Goal: Task Accomplishment & Management: Use online tool/utility

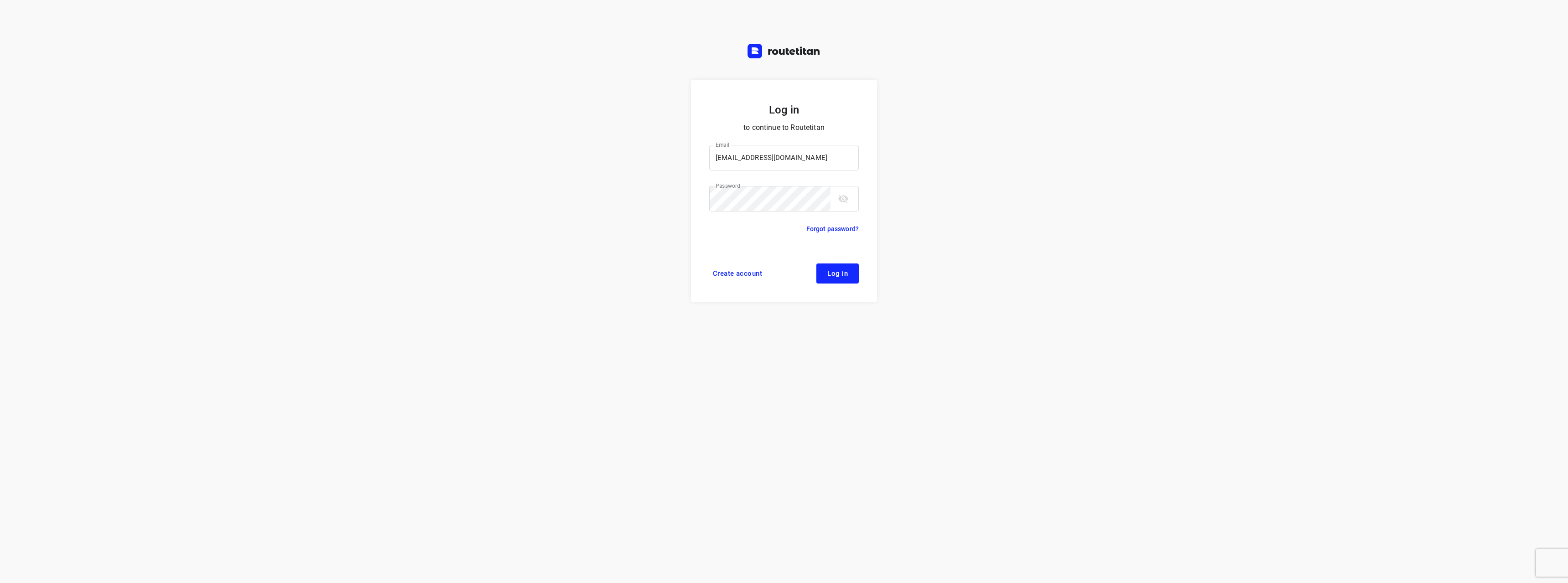
click at [843, 273] on span "Log in" at bounding box center [838, 273] width 21 height 7
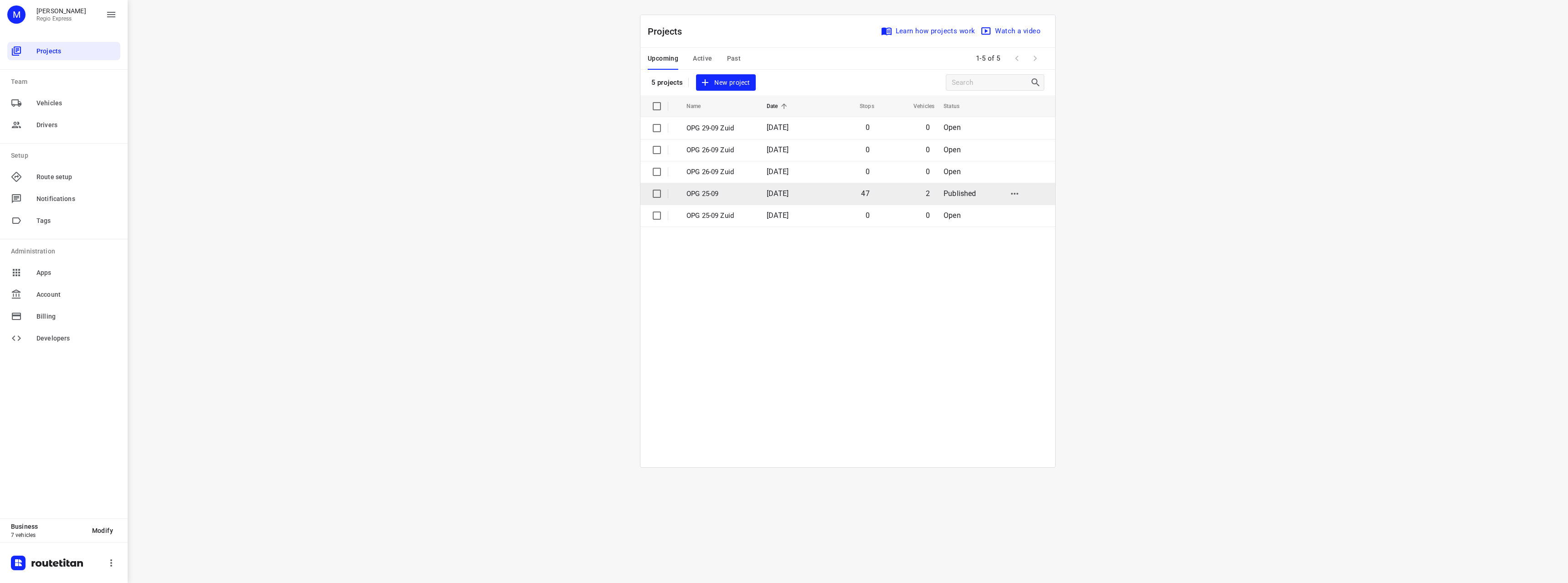
click at [750, 192] on p "OPG 25-09" at bounding box center [719, 194] width 66 height 10
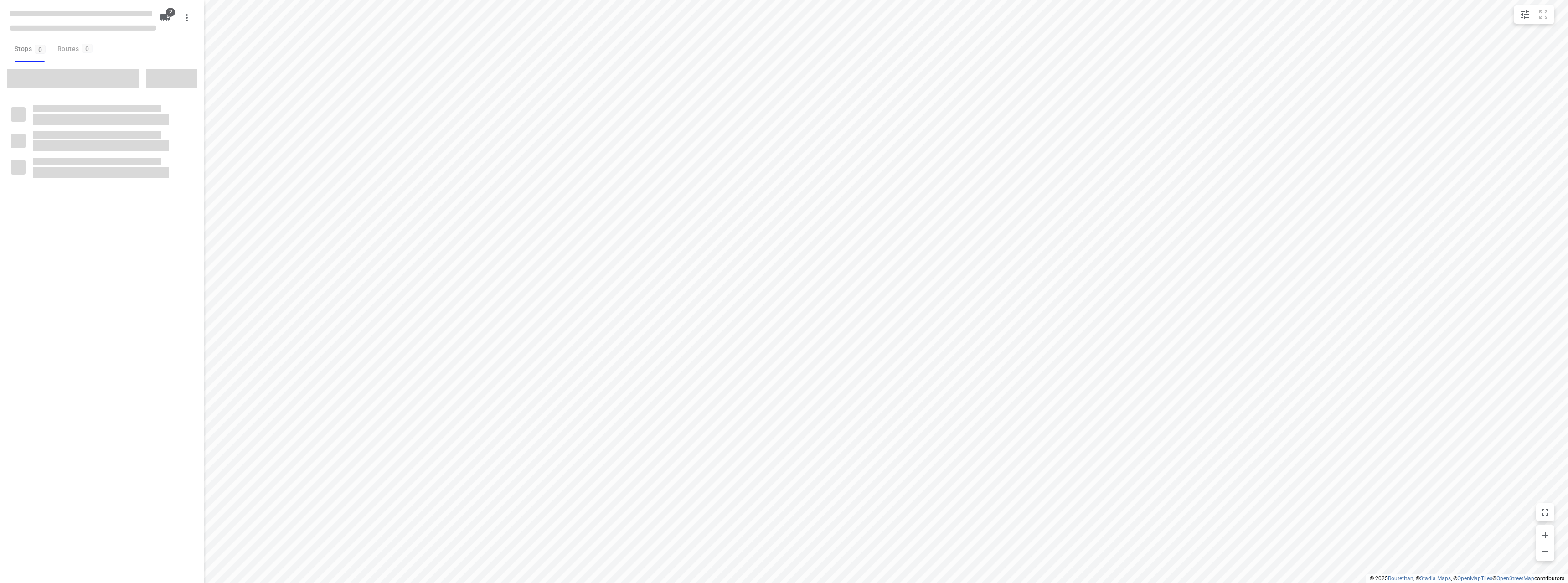
type input "distance"
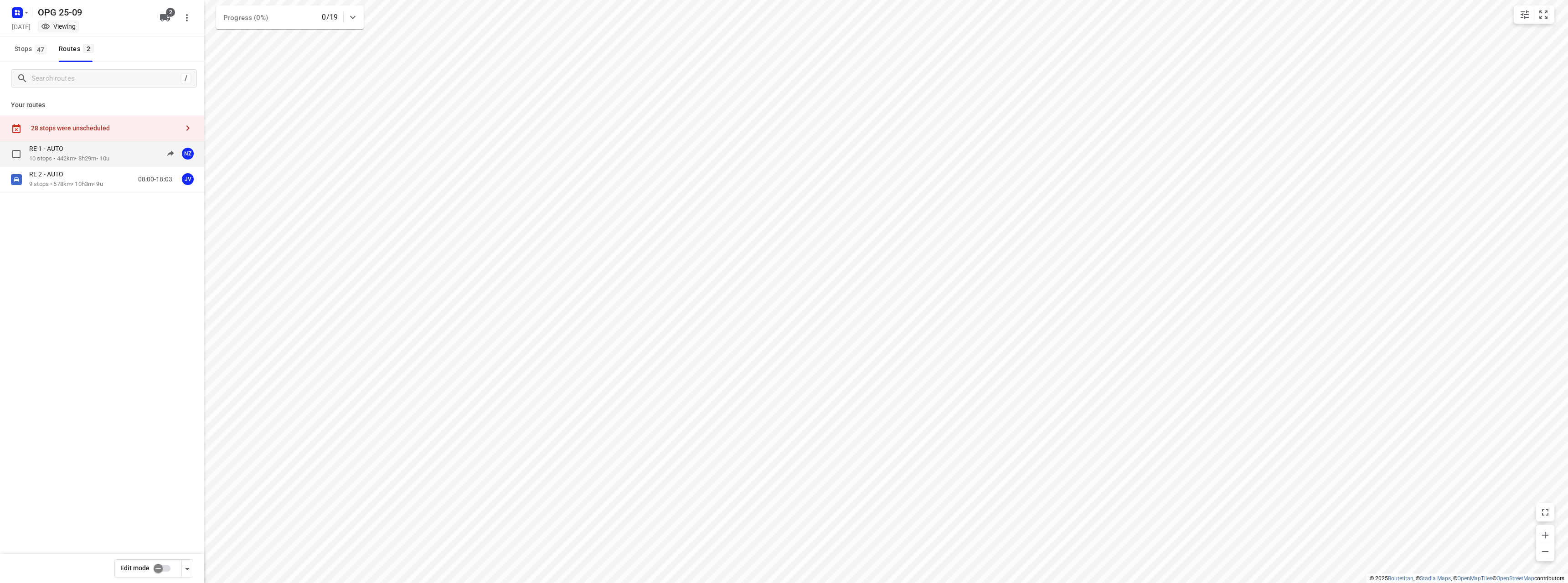
click at [109, 156] on p "10 stops • 442km • 8h29m • 10u" at bounding box center [69, 159] width 80 height 9
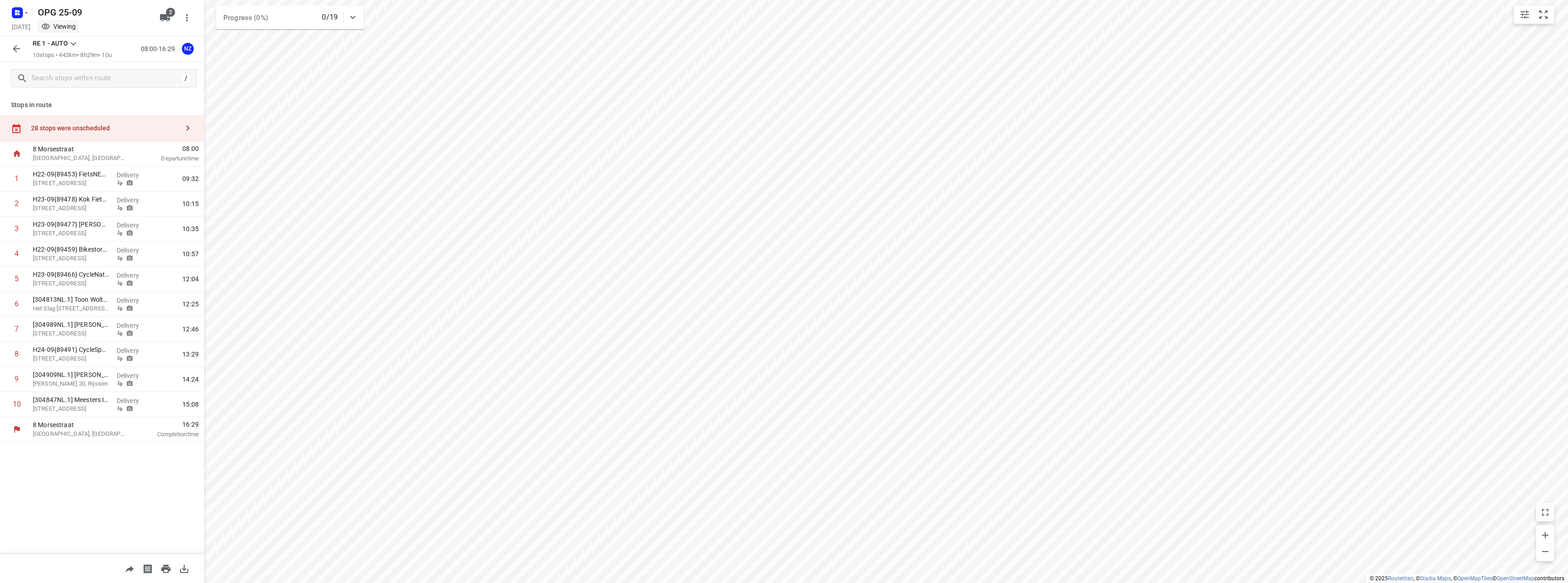
click at [53, 126] on div "28 stops were unscheduled" at bounding box center [105, 128] width 148 height 7
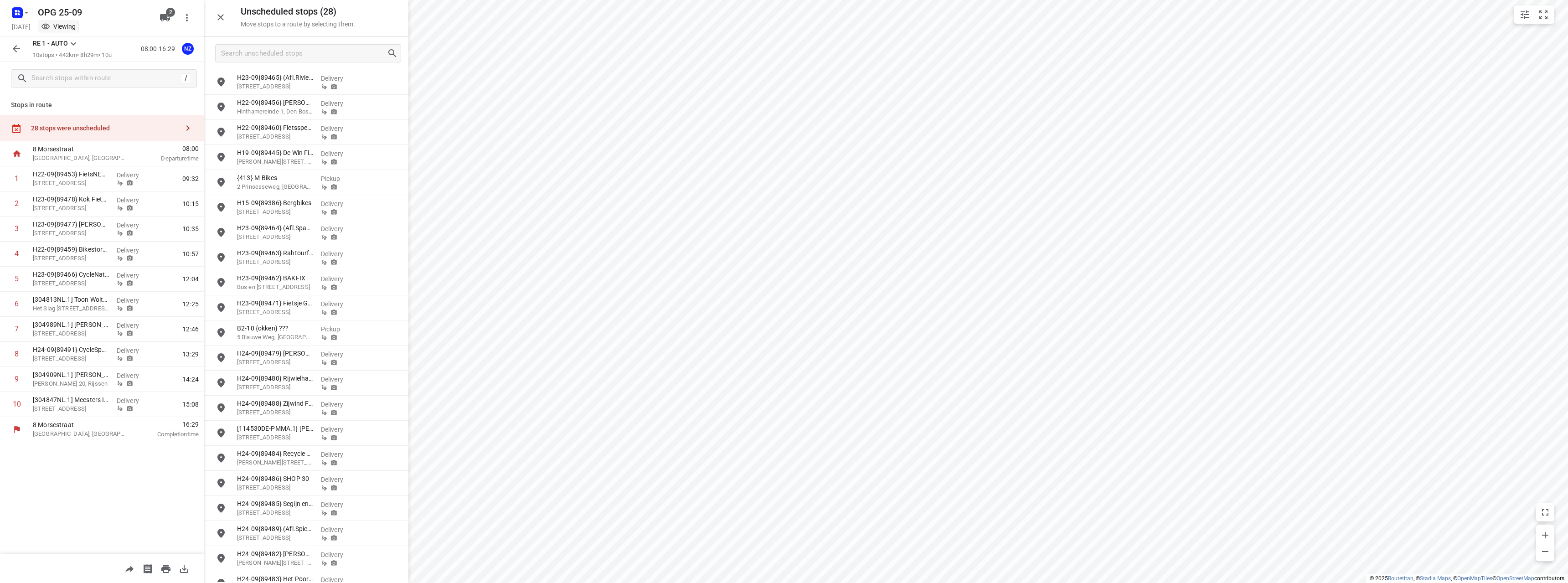
click at [53, 126] on div "28 stops were unscheduled" at bounding box center [105, 128] width 148 height 7
click at [19, 51] on icon "button" at bounding box center [16, 49] width 11 height 11
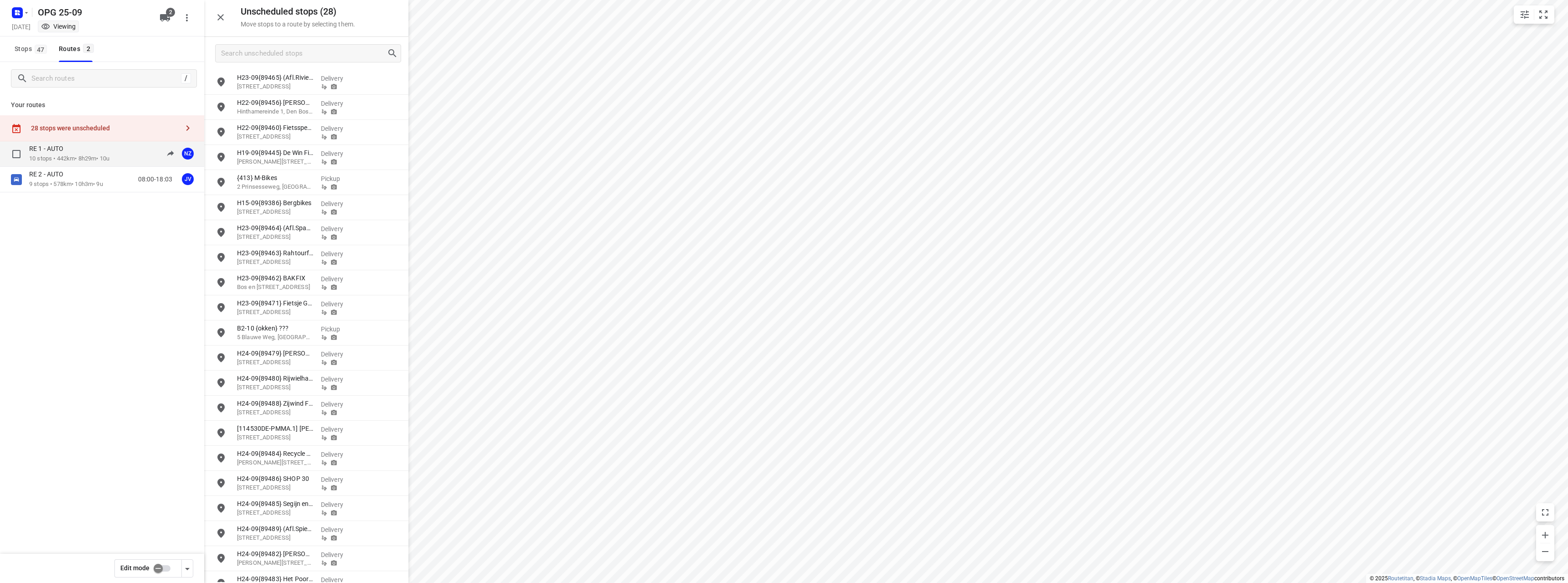
click at [108, 148] on div "RE 1 - AUTO" at bounding box center [69, 149] width 80 height 10
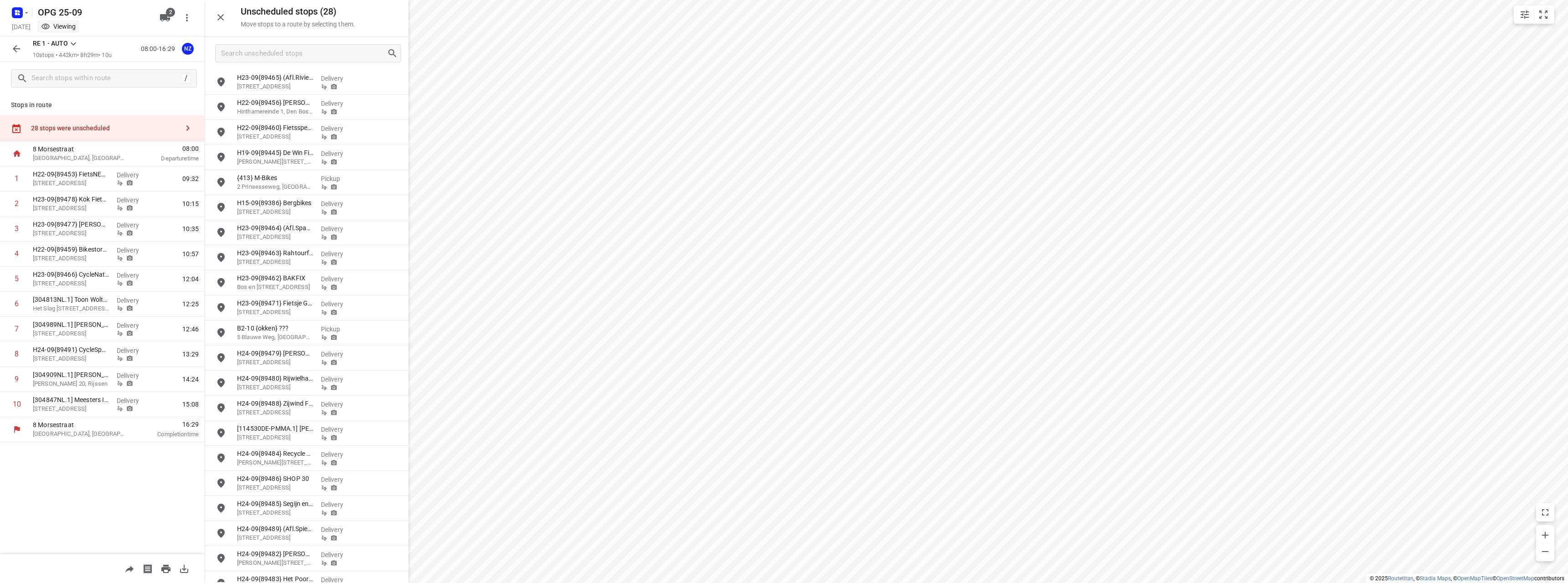
click at [21, 46] on icon "button" at bounding box center [16, 49] width 11 height 11
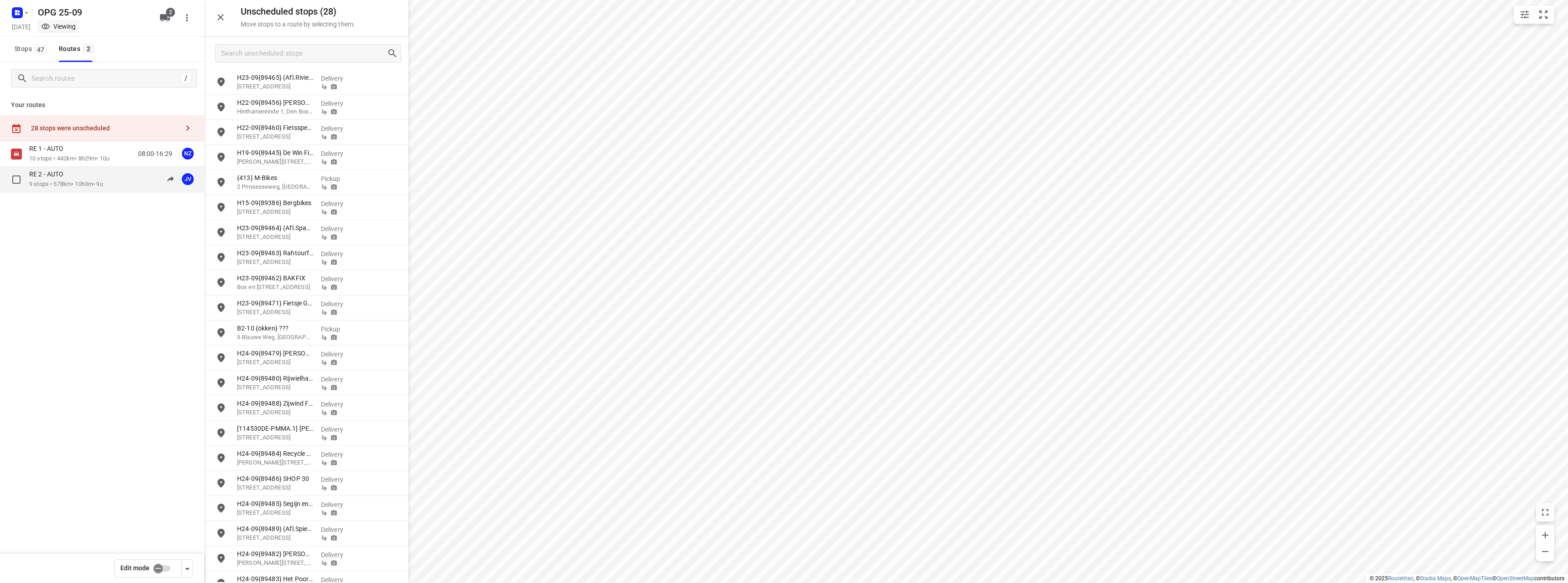
click at [103, 183] on p "9 stops • 578km • 10h3m • 9u" at bounding box center [66, 184] width 74 height 9
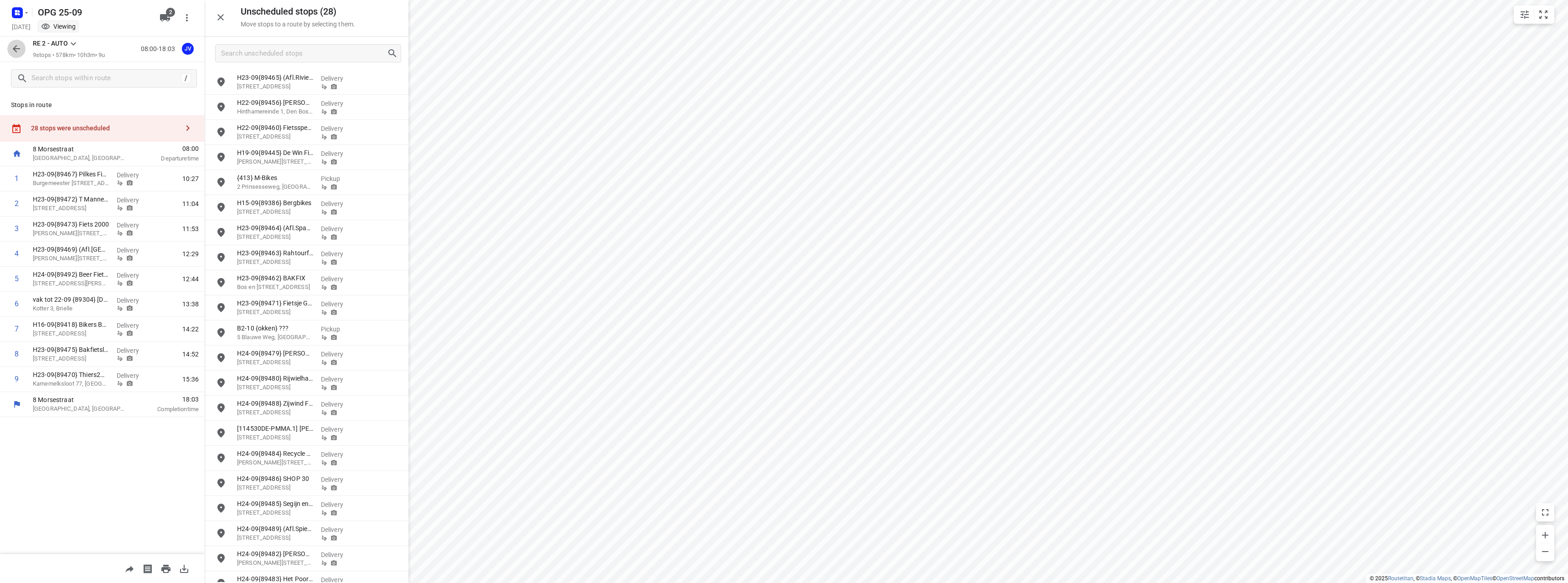
click at [13, 49] on icon "button" at bounding box center [16, 49] width 7 height 7
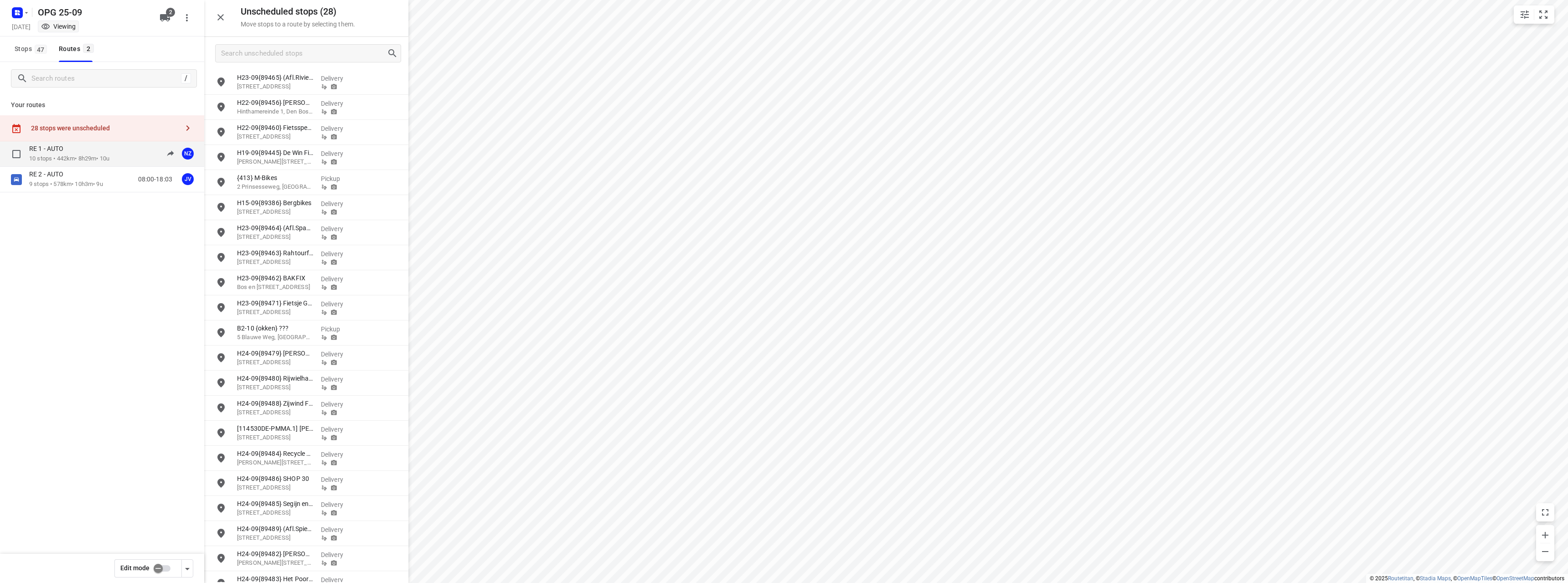
click at [123, 150] on div "RE 1 - AUTO 10 stops • 442km • 8h29m • 10u 08:00-16:29 NZ" at bounding box center [117, 153] width 175 height 19
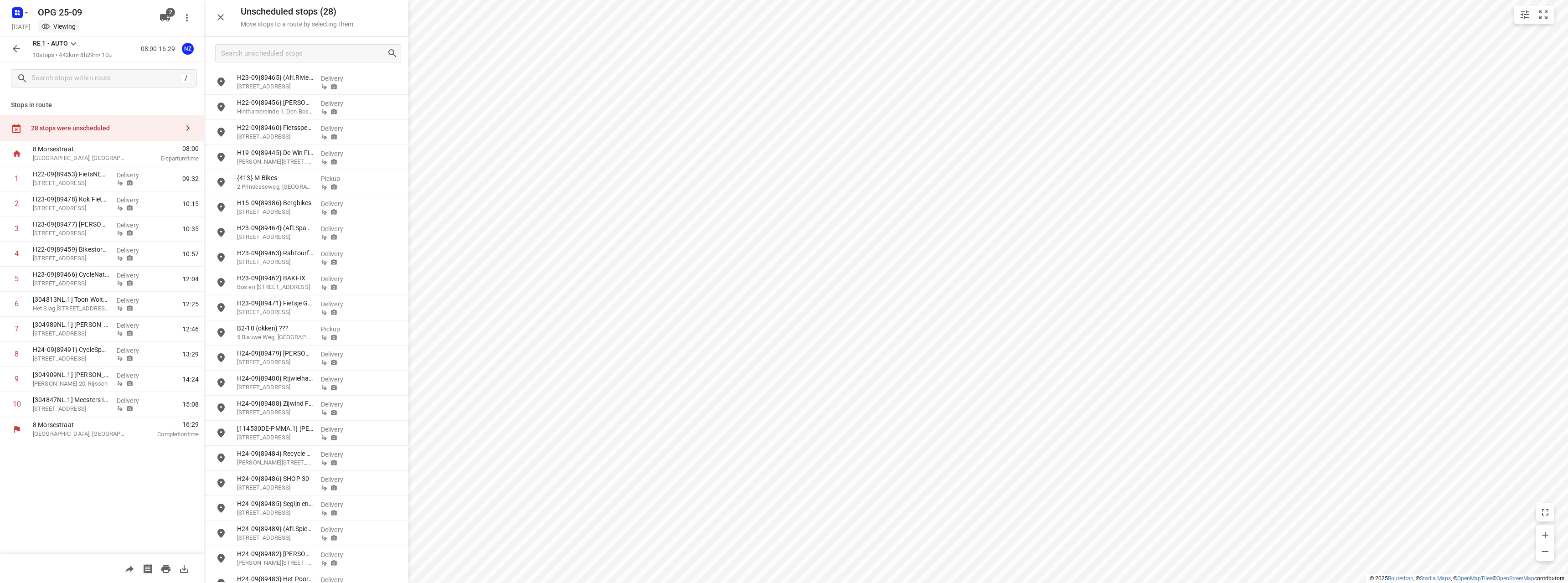
click at [21, 51] on icon "button" at bounding box center [16, 49] width 11 height 11
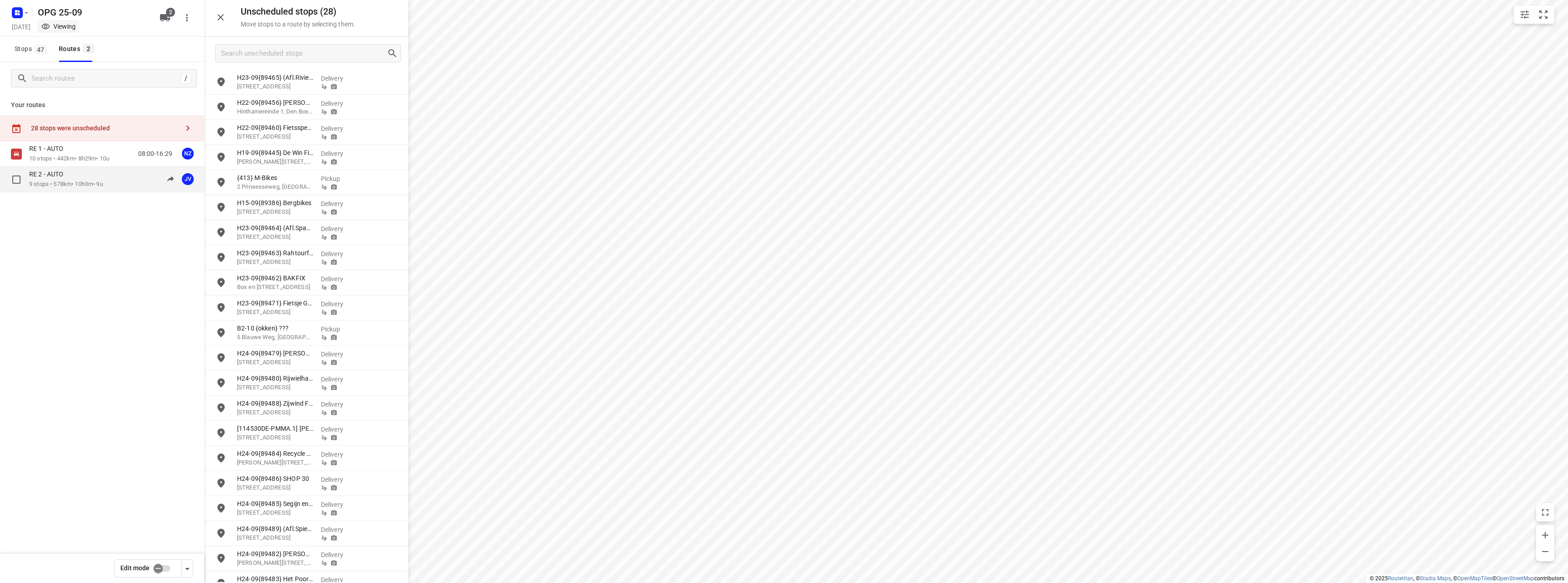
click at [44, 184] on p "9 stops • 578km • 10h3m • 9u" at bounding box center [66, 184] width 74 height 9
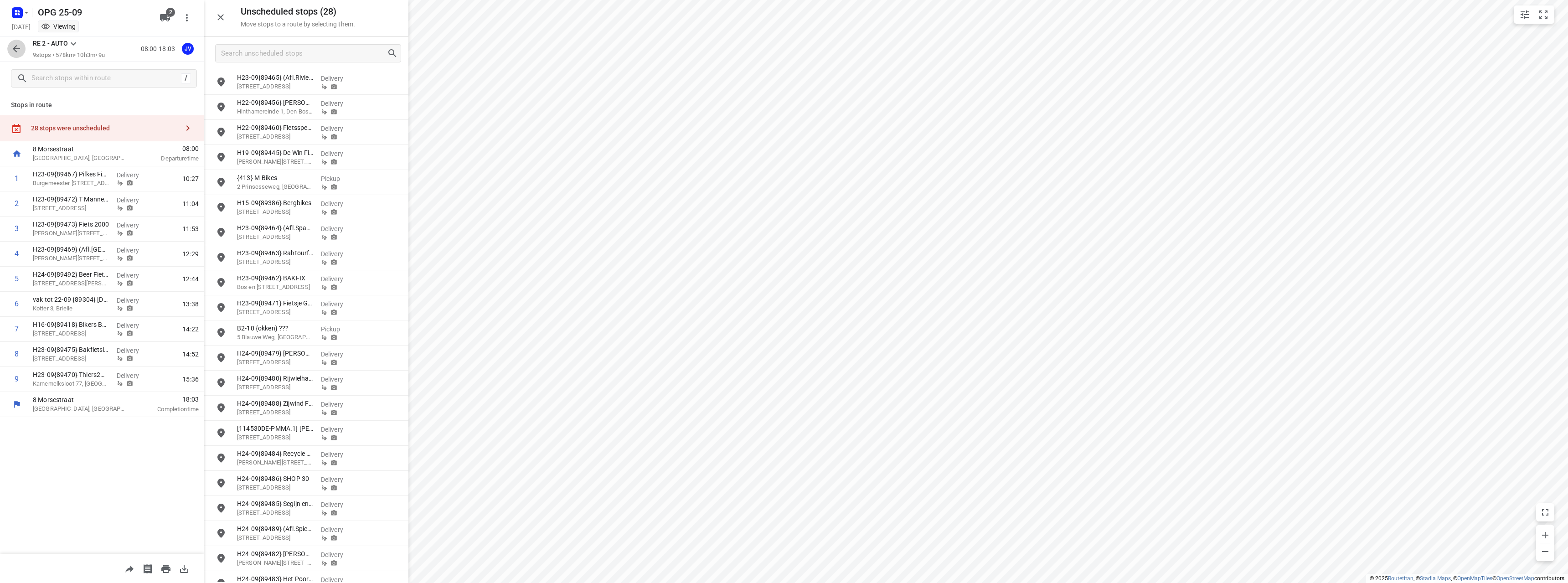
click at [15, 44] on icon "button" at bounding box center [16, 49] width 11 height 11
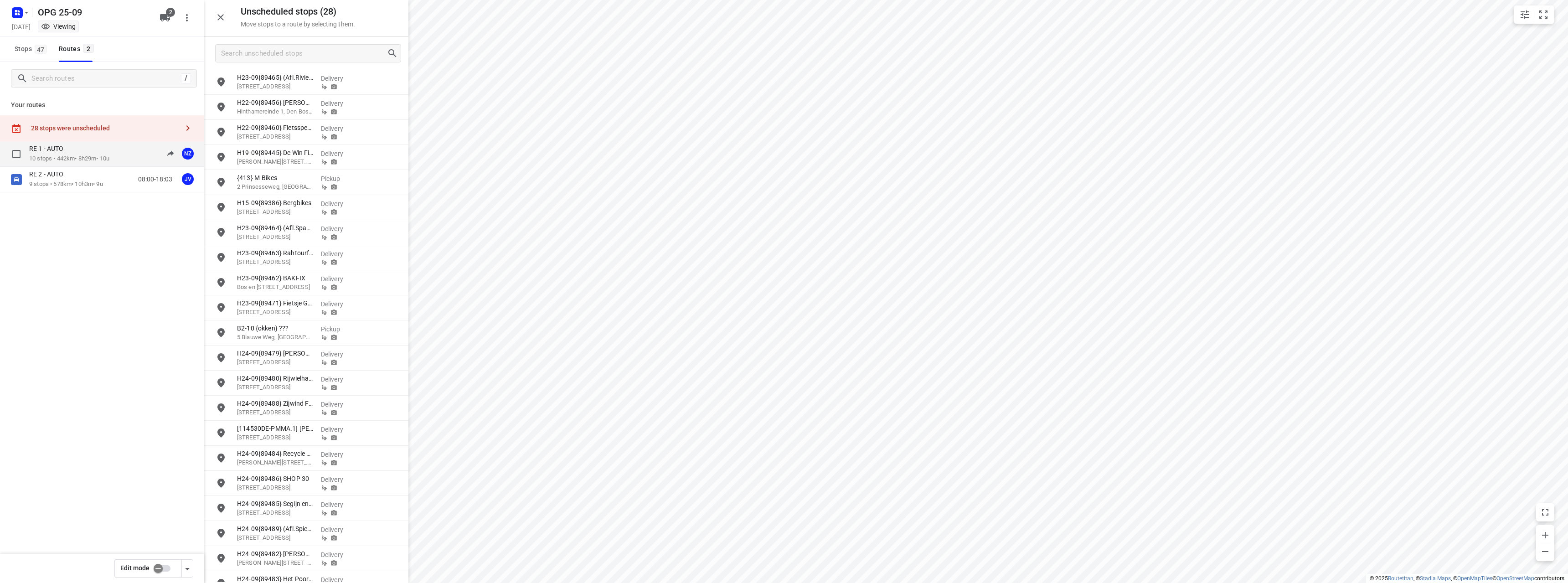
click at [92, 154] on div "RE 1 - AUTO" at bounding box center [69, 149] width 80 height 10
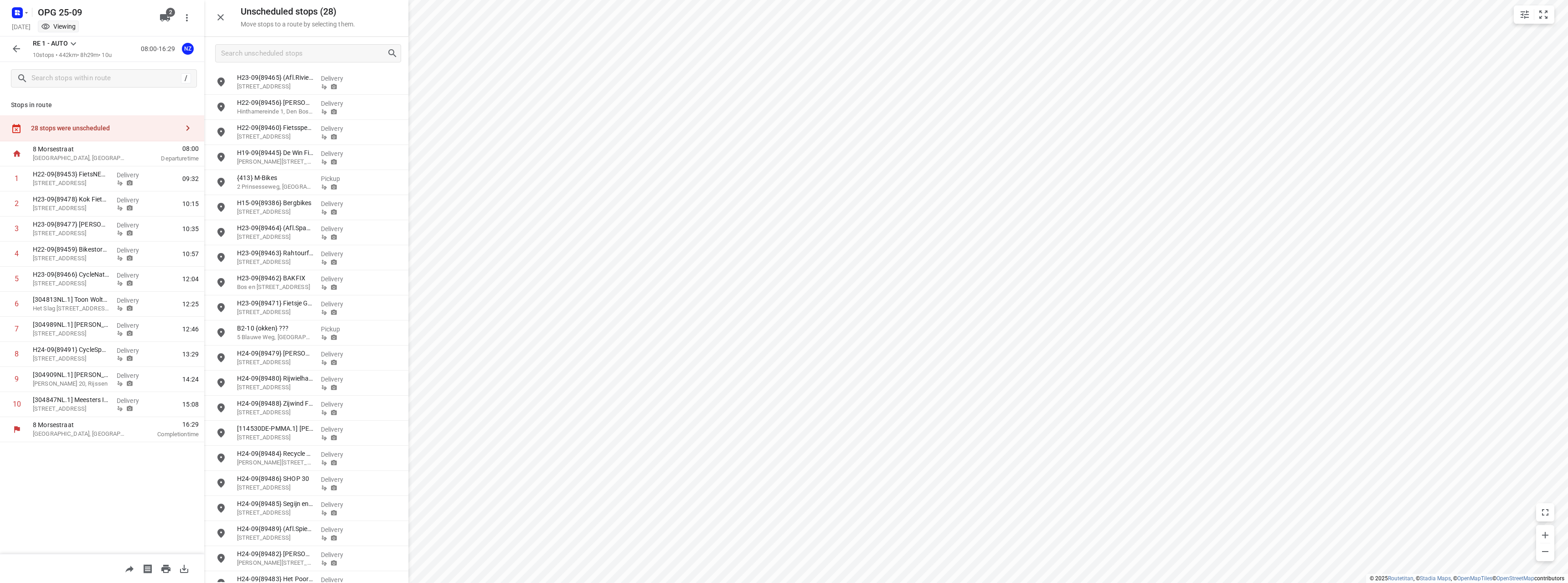
click at [15, 46] on icon "button" at bounding box center [16, 49] width 11 height 11
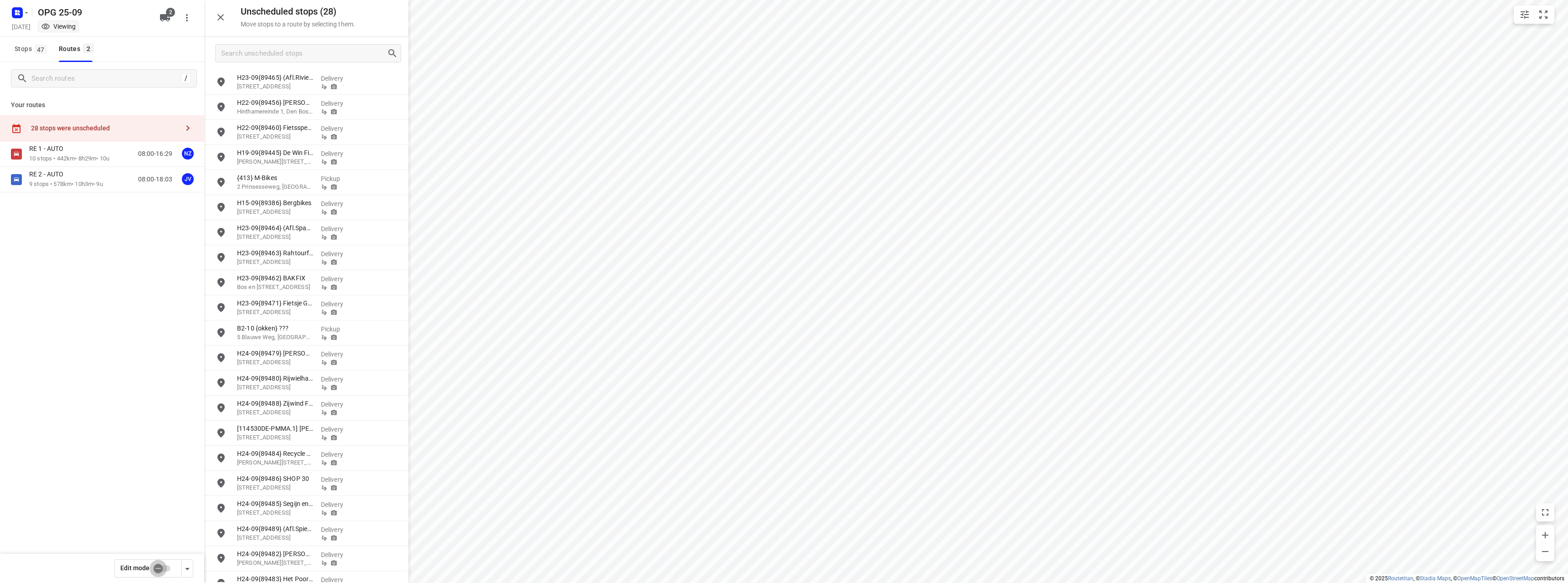
click at [161, 567] on input "checkbox" at bounding box center [158, 568] width 52 height 17
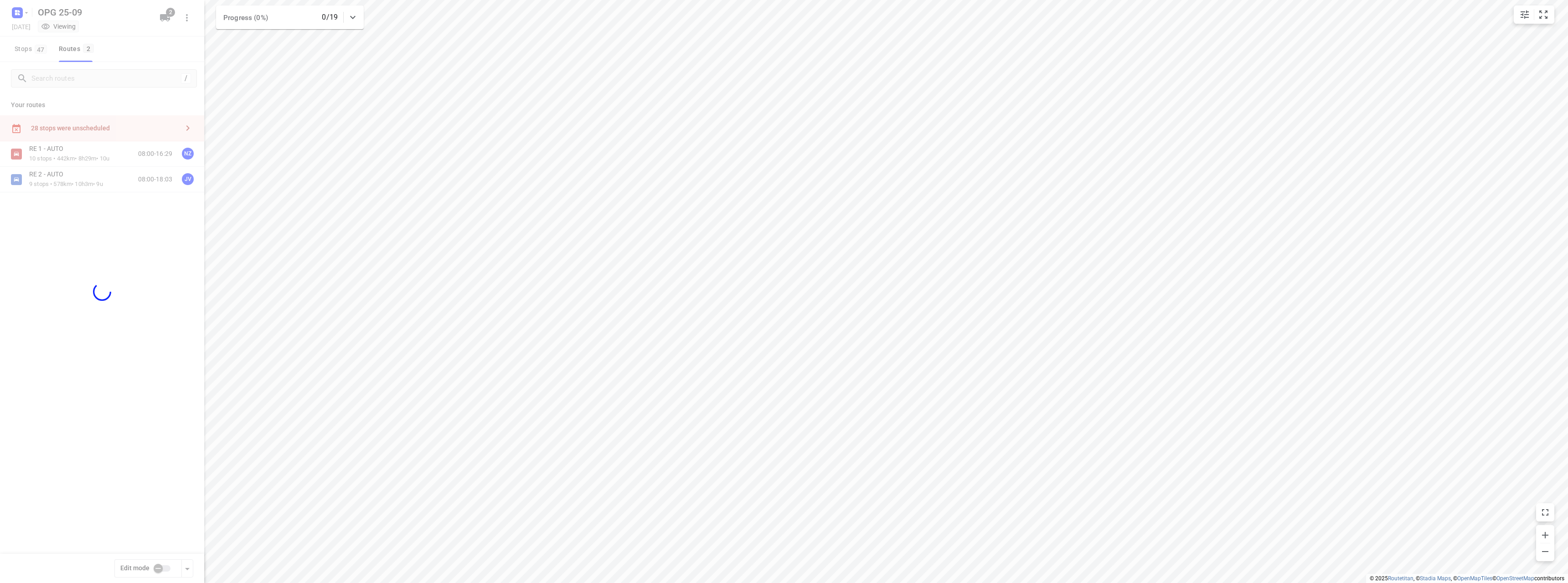
checkbox input "true"
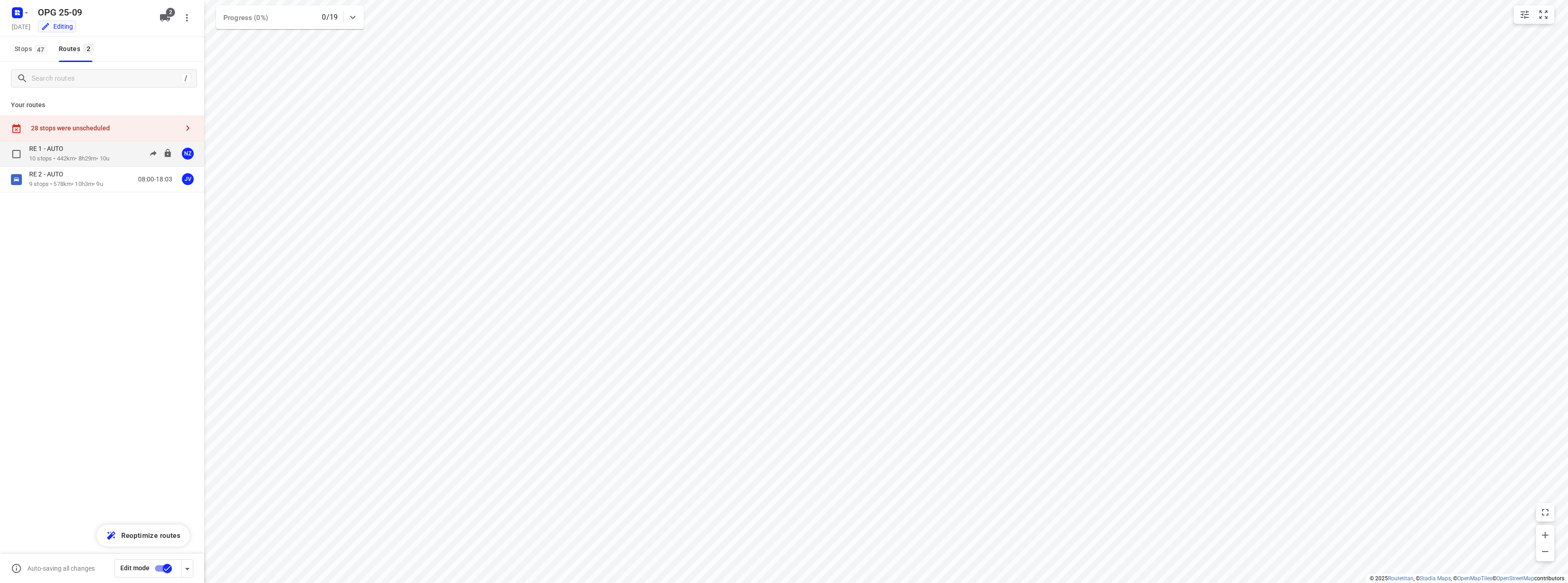
click at [121, 152] on div "RE 1 - AUTO 10 stops • 442km • 8h29m • 10u 08:00-16:29 NZ" at bounding box center [117, 153] width 175 height 19
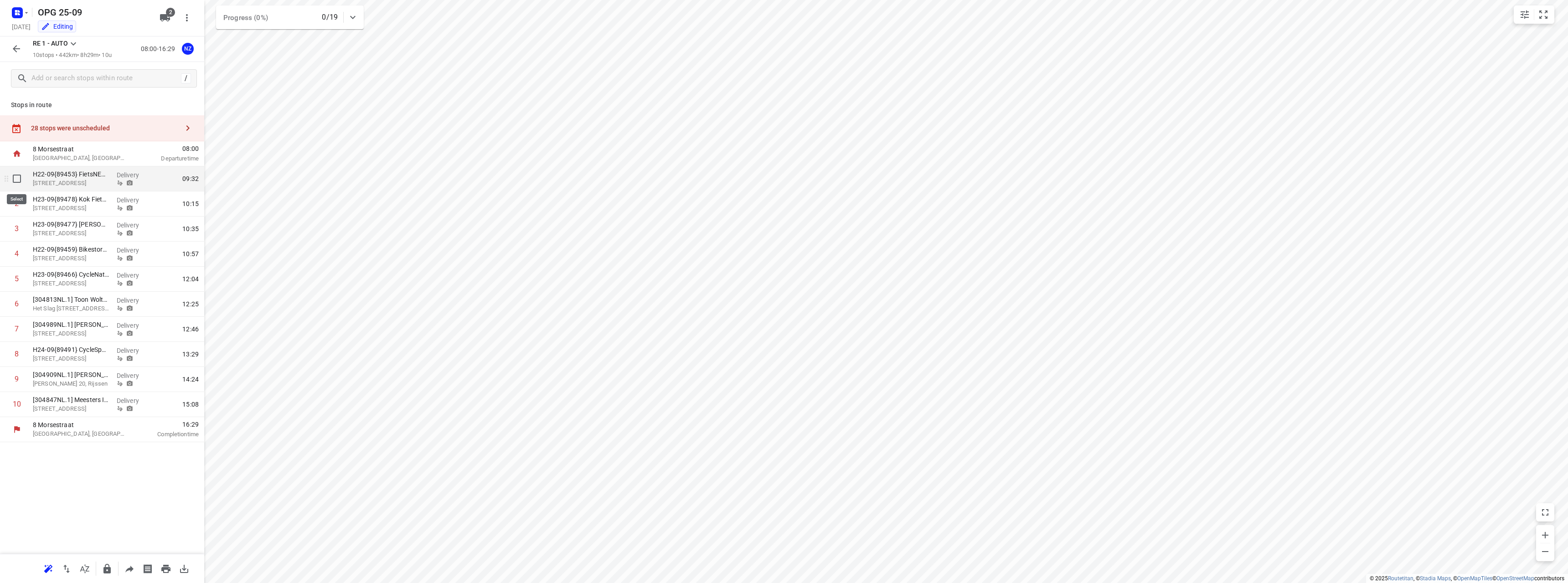
click at [21, 181] on input "checkbox" at bounding box center [17, 179] width 18 height 18
checkbox input "true"
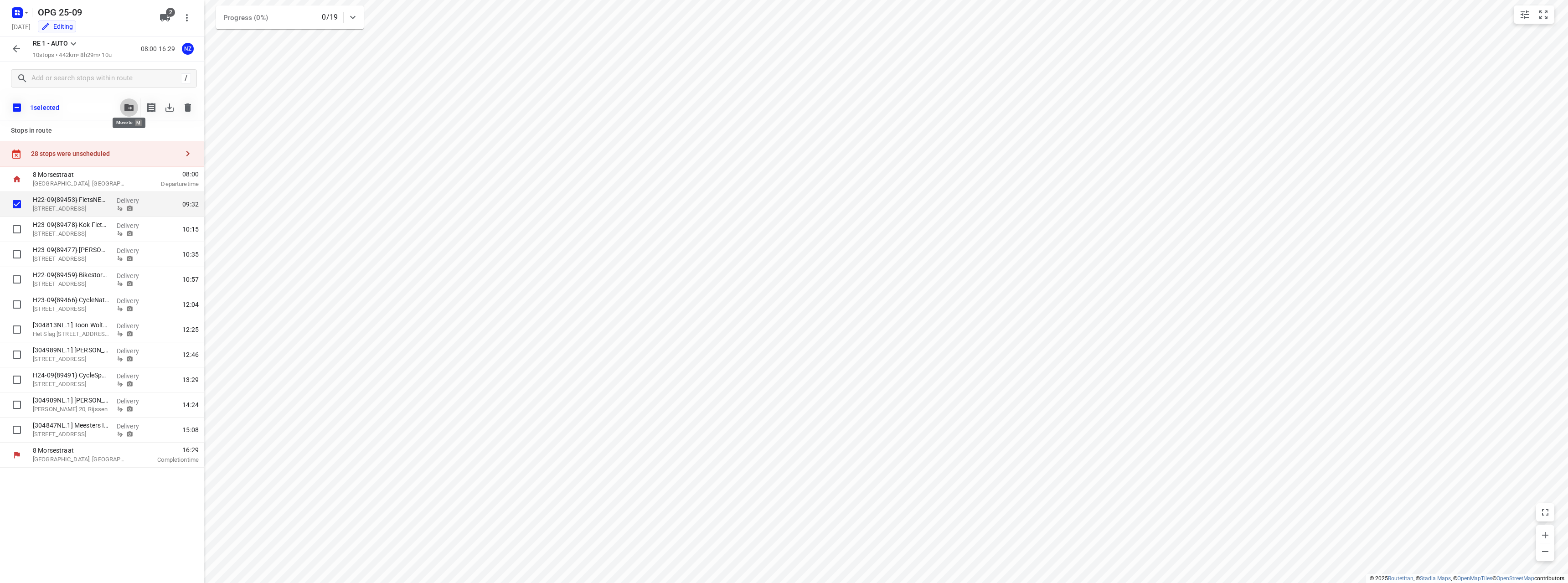
click at [129, 115] on button "button" at bounding box center [129, 108] width 18 height 18
click at [93, 178] on p "RE 2 - AUTO" at bounding box center [77, 173] width 38 height 10
click at [87, 240] on li "9" at bounding box center [83, 234] width 110 height 18
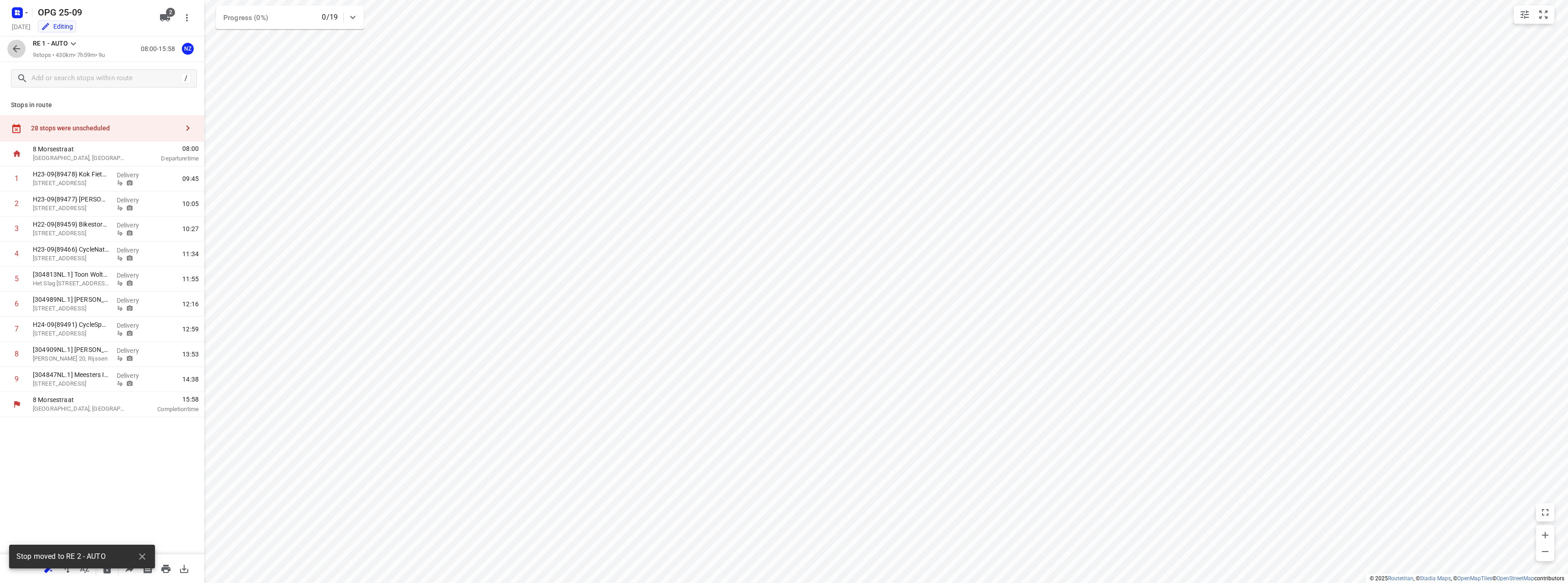
click at [7, 46] on button "button" at bounding box center [16, 49] width 18 height 18
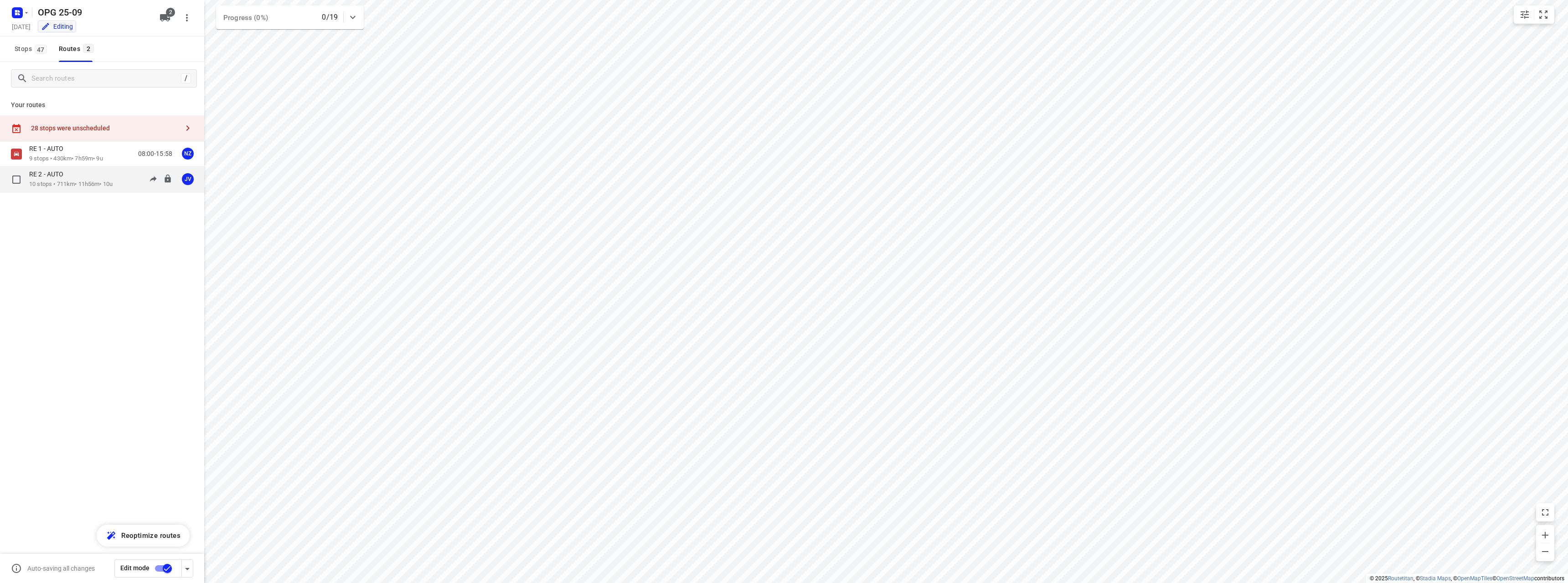
click at [107, 181] on p "10 stops • 711km • 11h56m • 10u" at bounding box center [71, 184] width 83 height 9
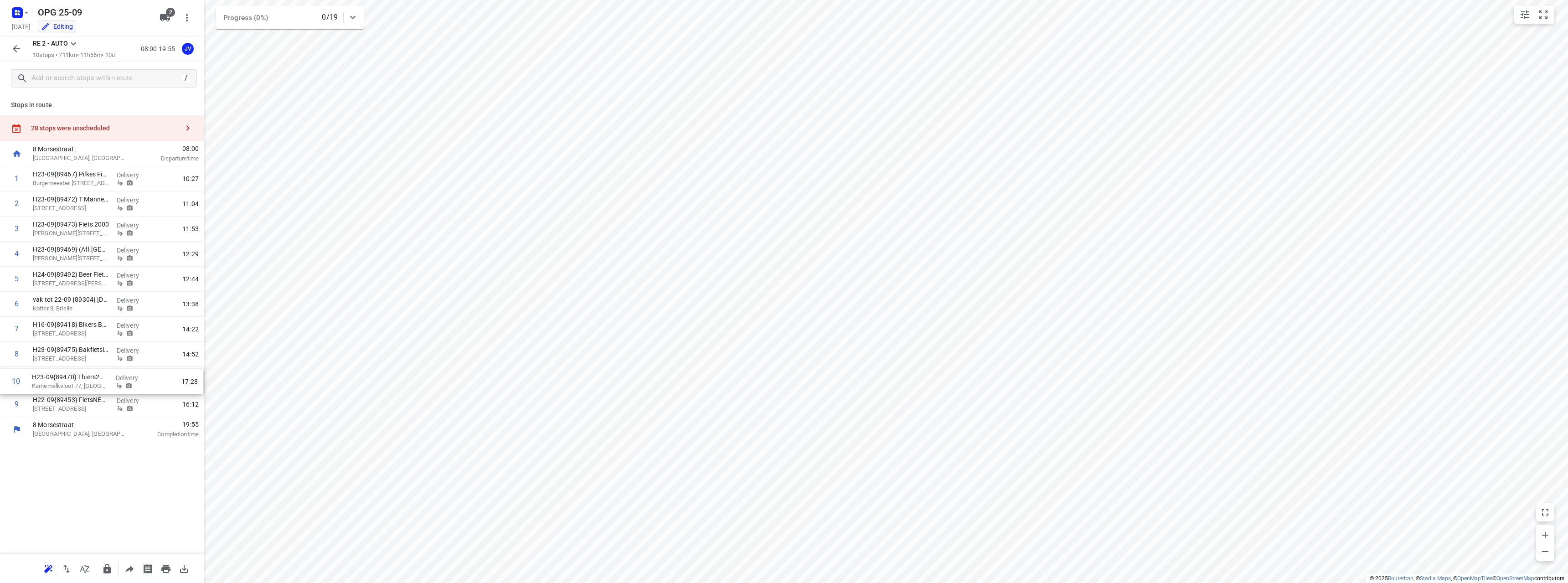
drag, startPoint x: 42, startPoint y: 409, endPoint x: 39, endPoint y: 380, distance: 29.2
click at [39, 380] on div "1 H23-09{89467} Pilkes Fietsen Burgemeester Mooijstraat 24, Castricum Delivery …" at bounding box center [102, 292] width 204 height 251
click at [16, 46] on icon "button" at bounding box center [16, 49] width 11 height 11
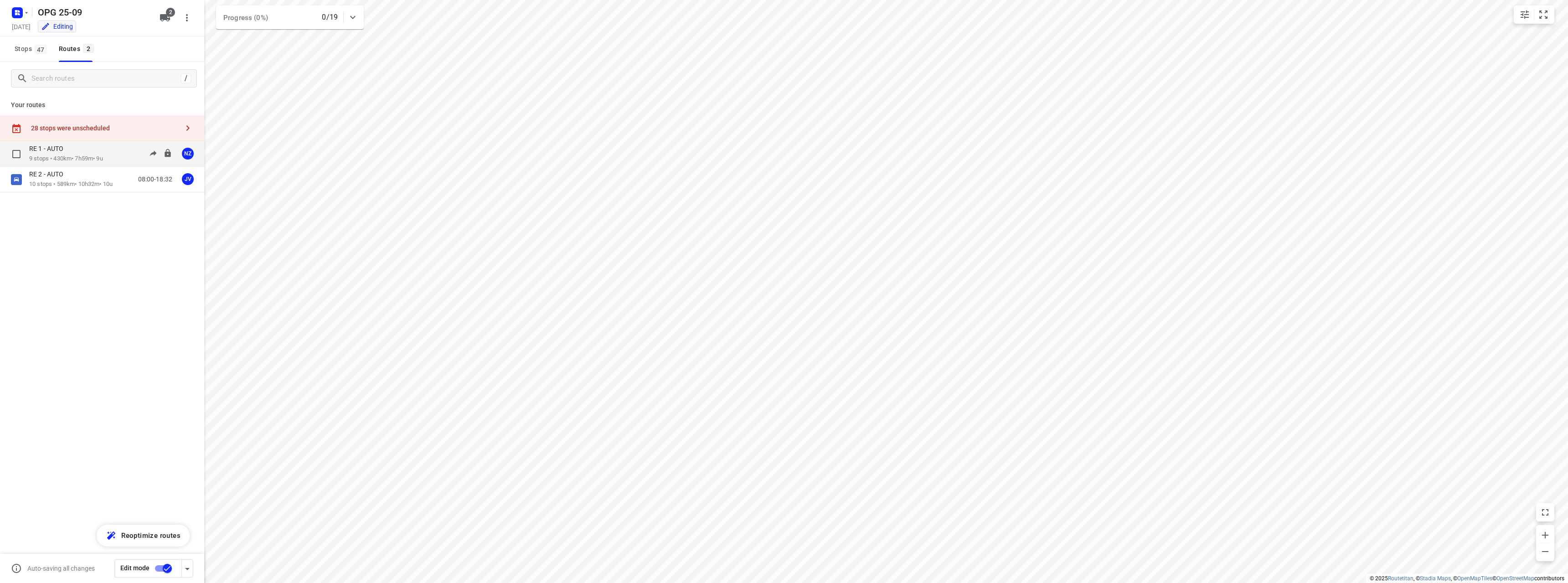
click at [72, 161] on p "9 stops • 430km • 7h59m • 9u" at bounding box center [66, 159] width 74 height 9
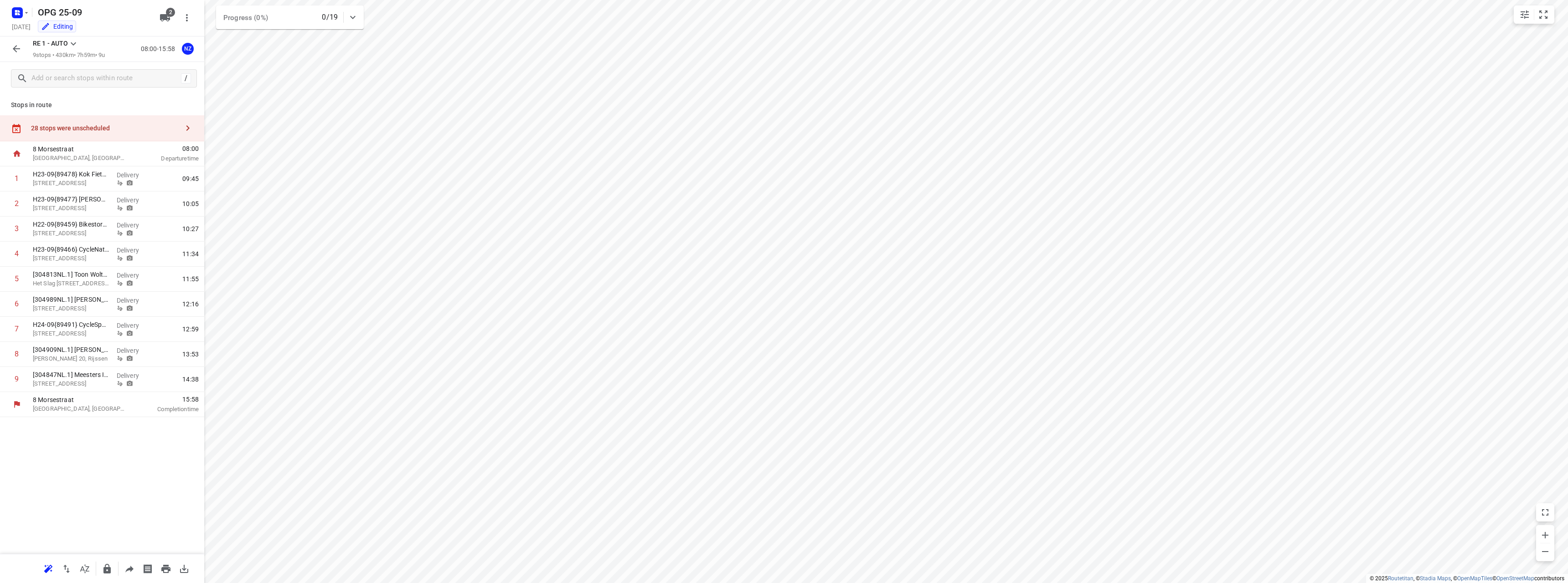
click at [106, 124] on div "28 stops were unscheduled" at bounding box center [102, 128] width 204 height 26
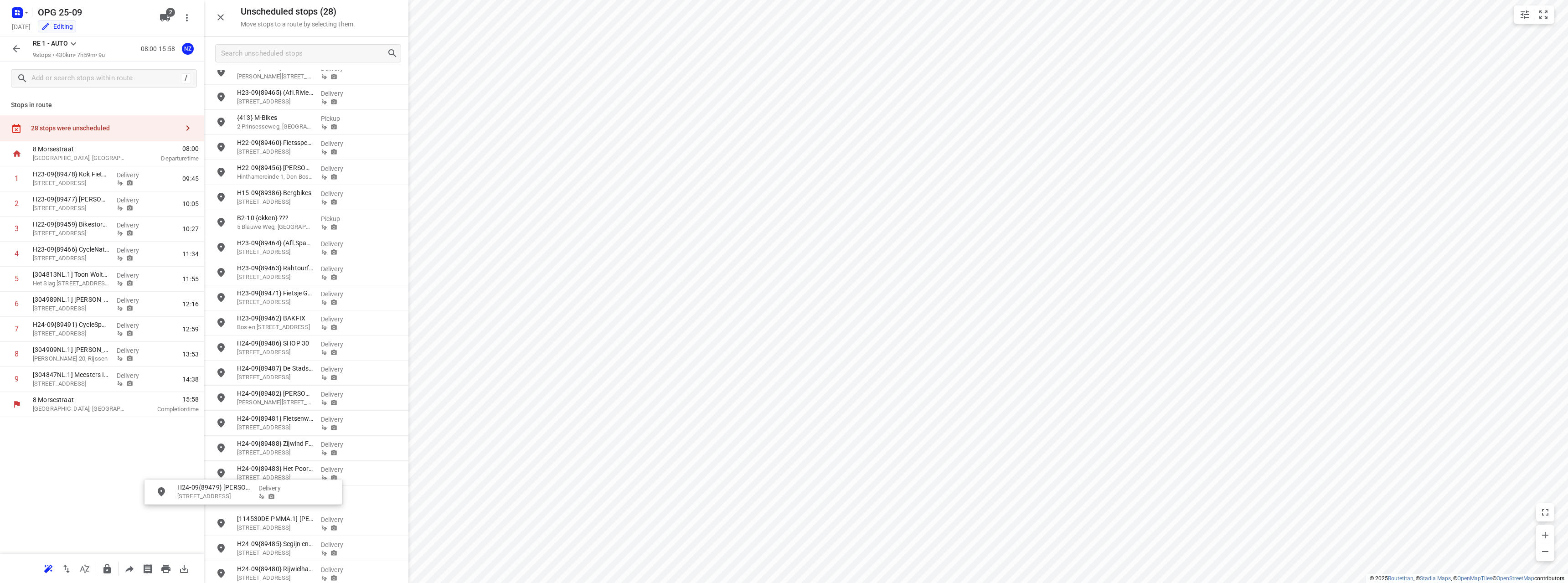
scroll to position [10, 0]
drag, startPoint x: 306, startPoint y: 512, endPoint x: 93, endPoint y: 412, distance: 235.3
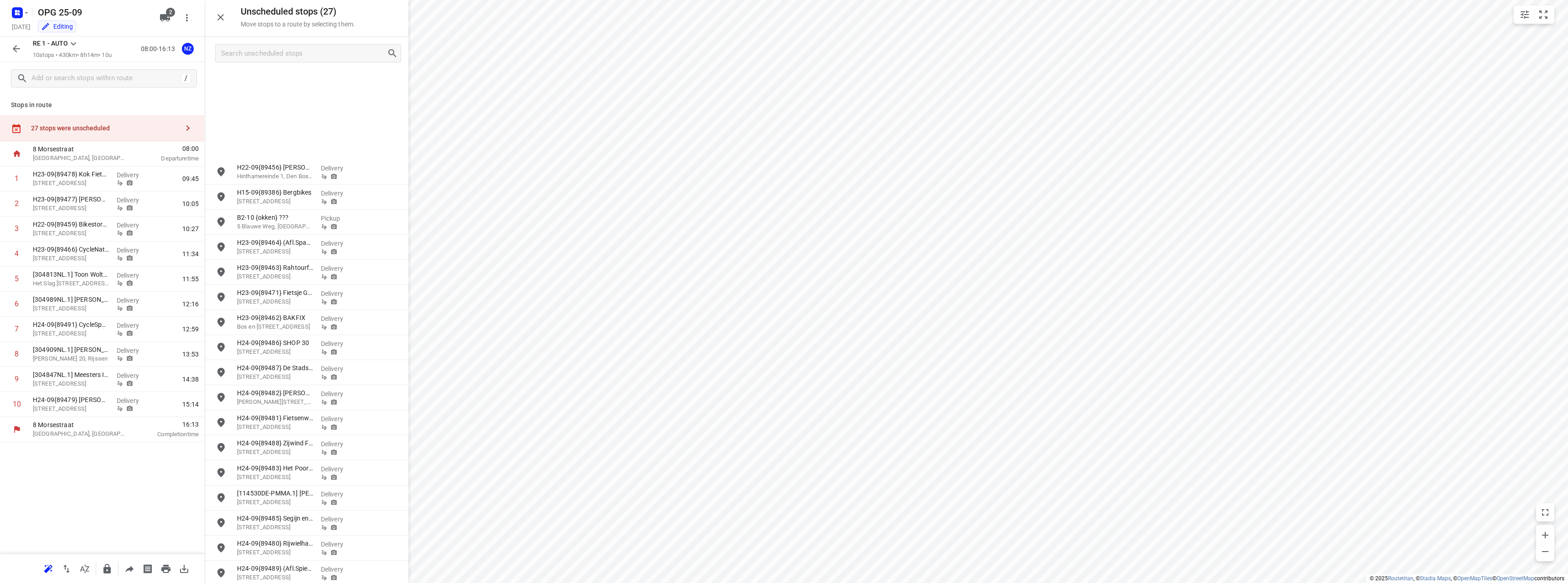
scroll to position [166, 0]
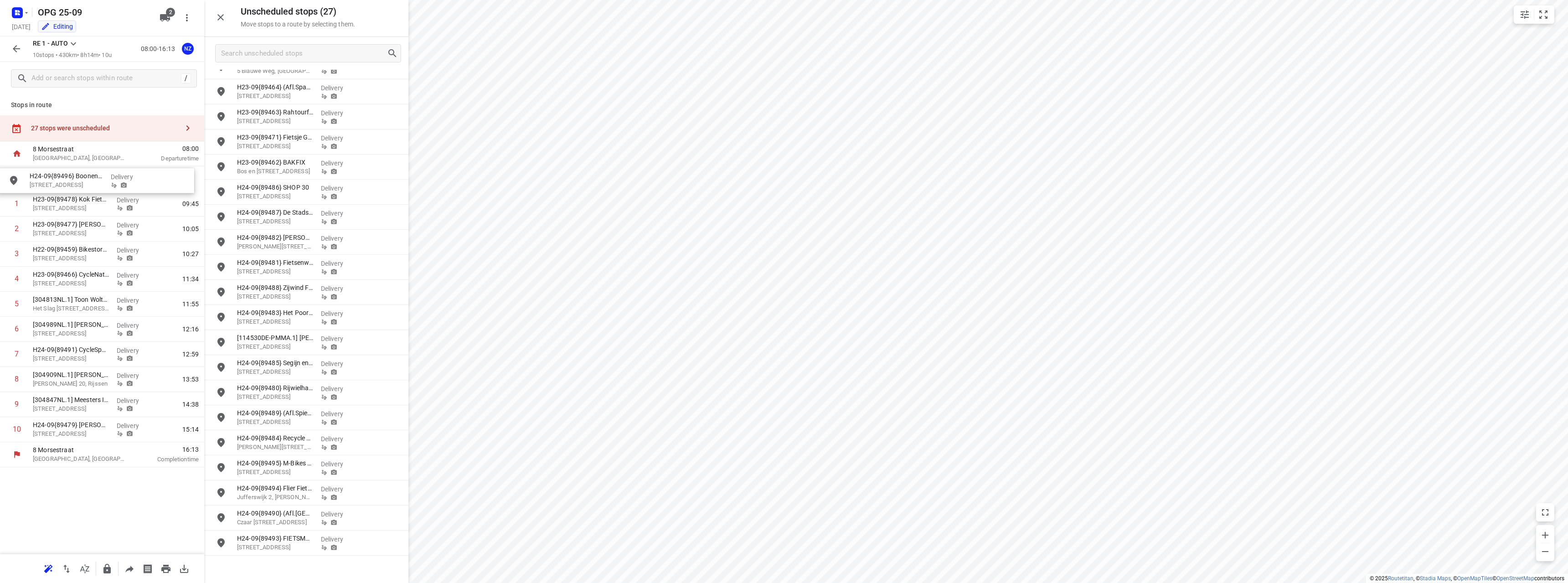
drag, startPoint x: 290, startPoint y: 547, endPoint x: 80, endPoint y: 184, distance: 419.4
click at [10, 52] on button "button" at bounding box center [16, 49] width 18 height 18
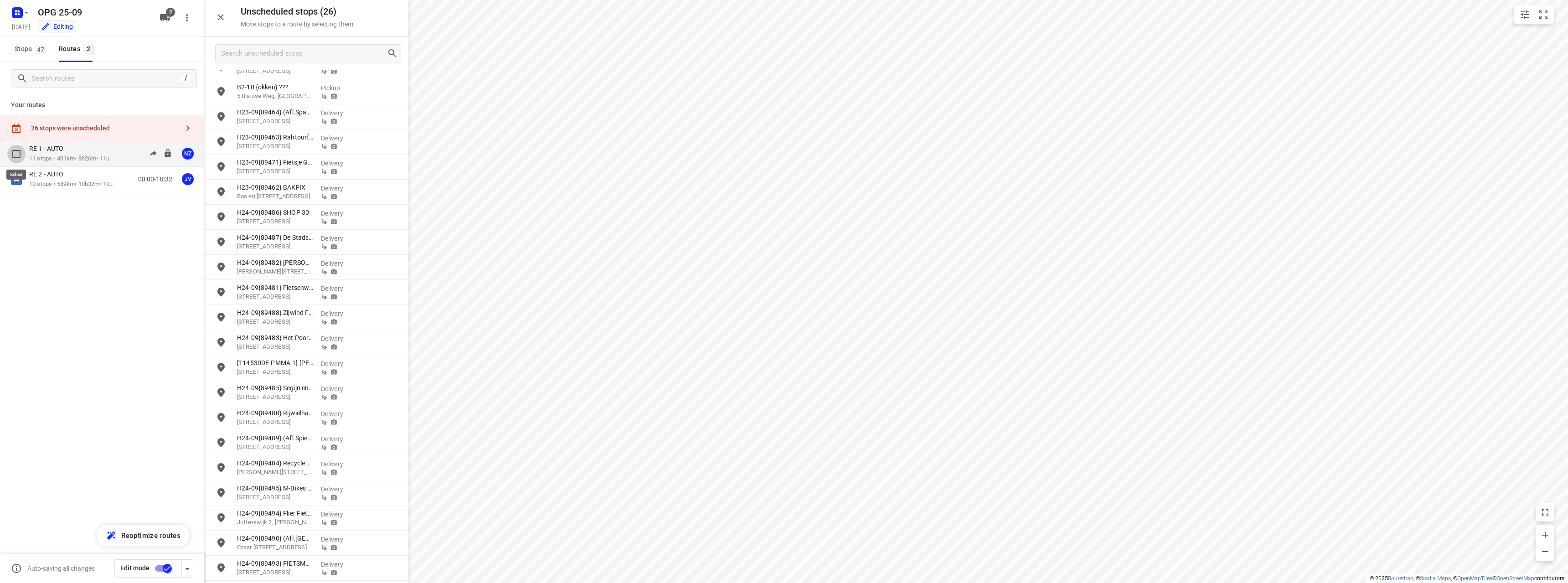
click at [18, 155] on input "checkbox" at bounding box center [16, 154] width 18 height 18
checkbox input "true"
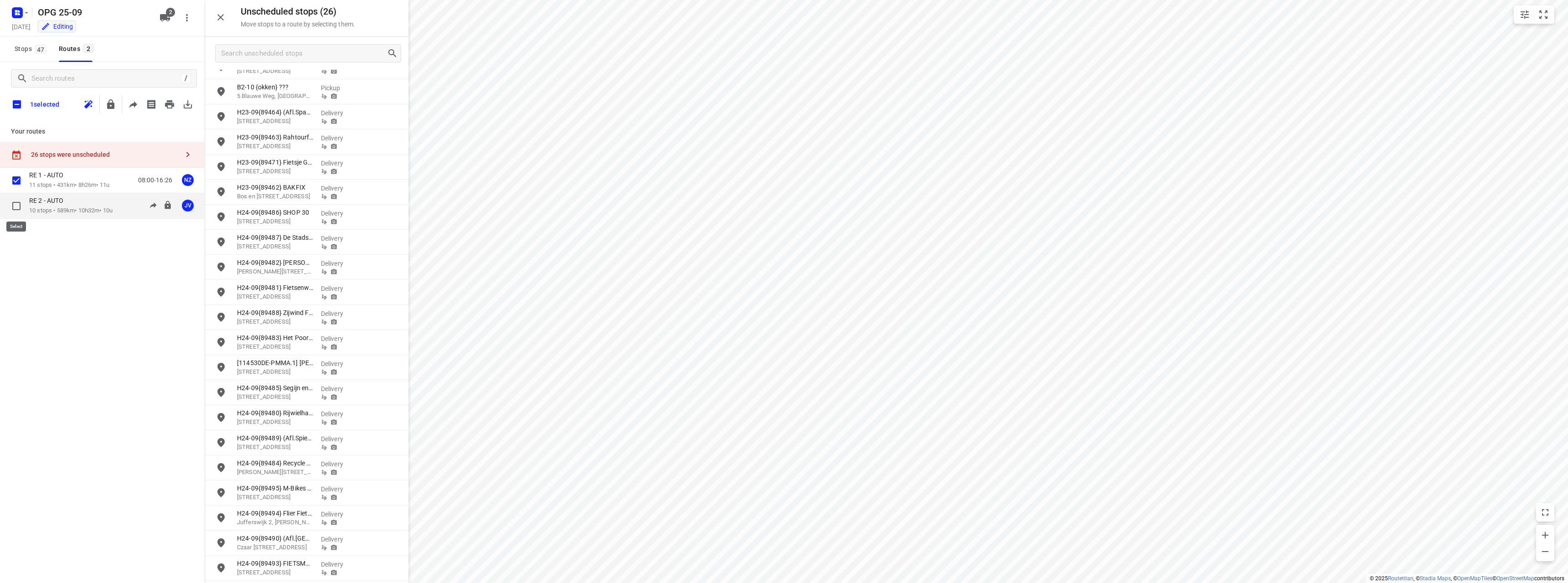
click at [17, 206] on input "checkbox" at bounding box center [16, 206] width 18 height 18
checkbox input "false"
checkbox input "true"
click at [170, 108] on icon "button" at bounding box center [169, 104] width 9 height 8
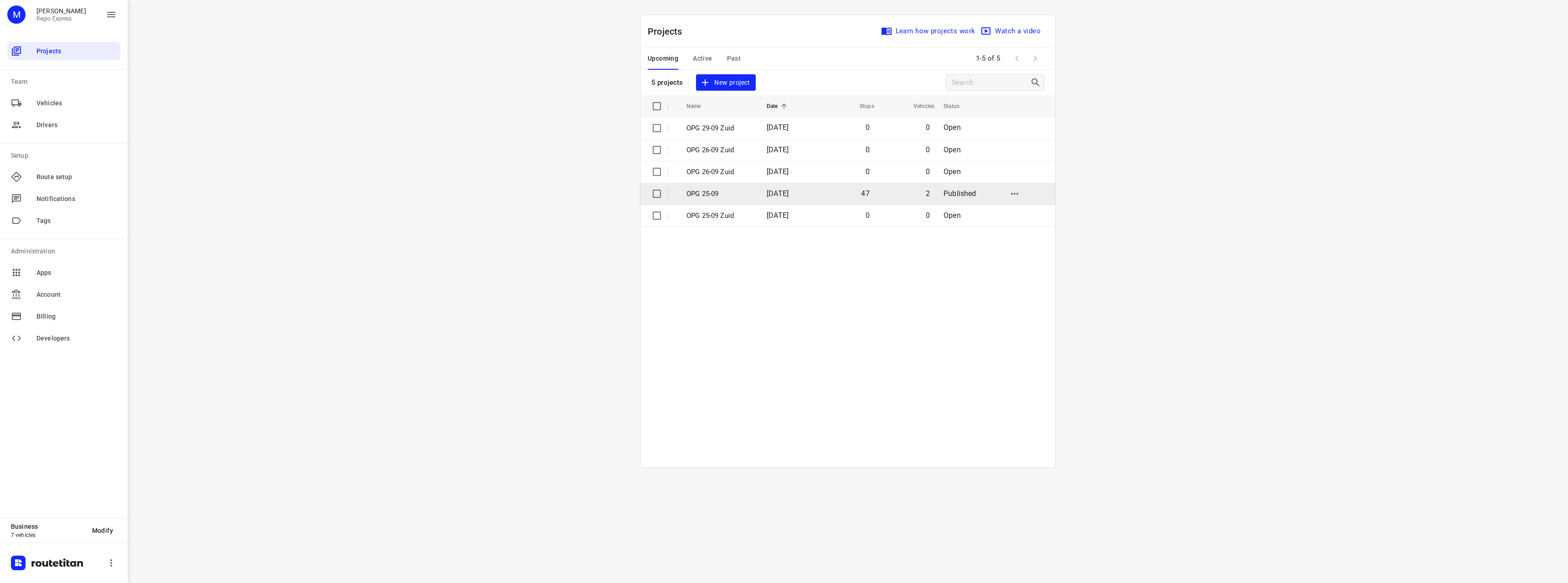
click at [754, 198] on td "OPG 25-09" at bounding box center [718, 194] width 82 height 22
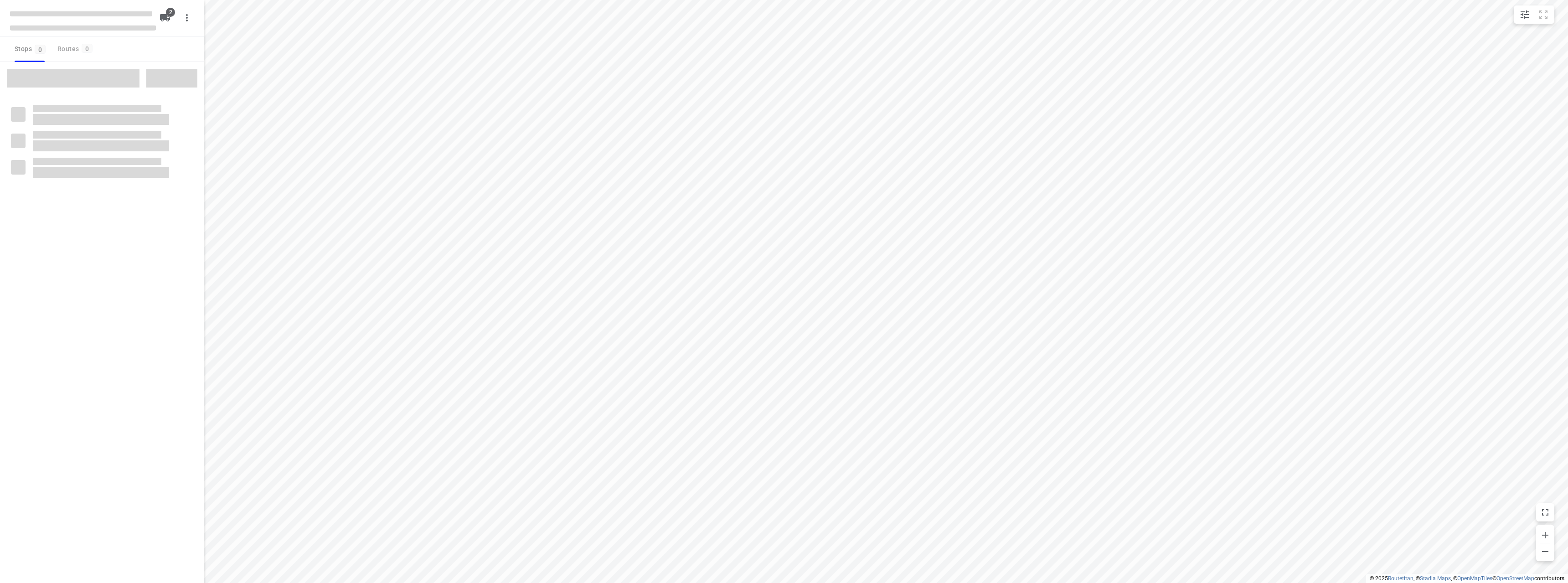
type input "distance"
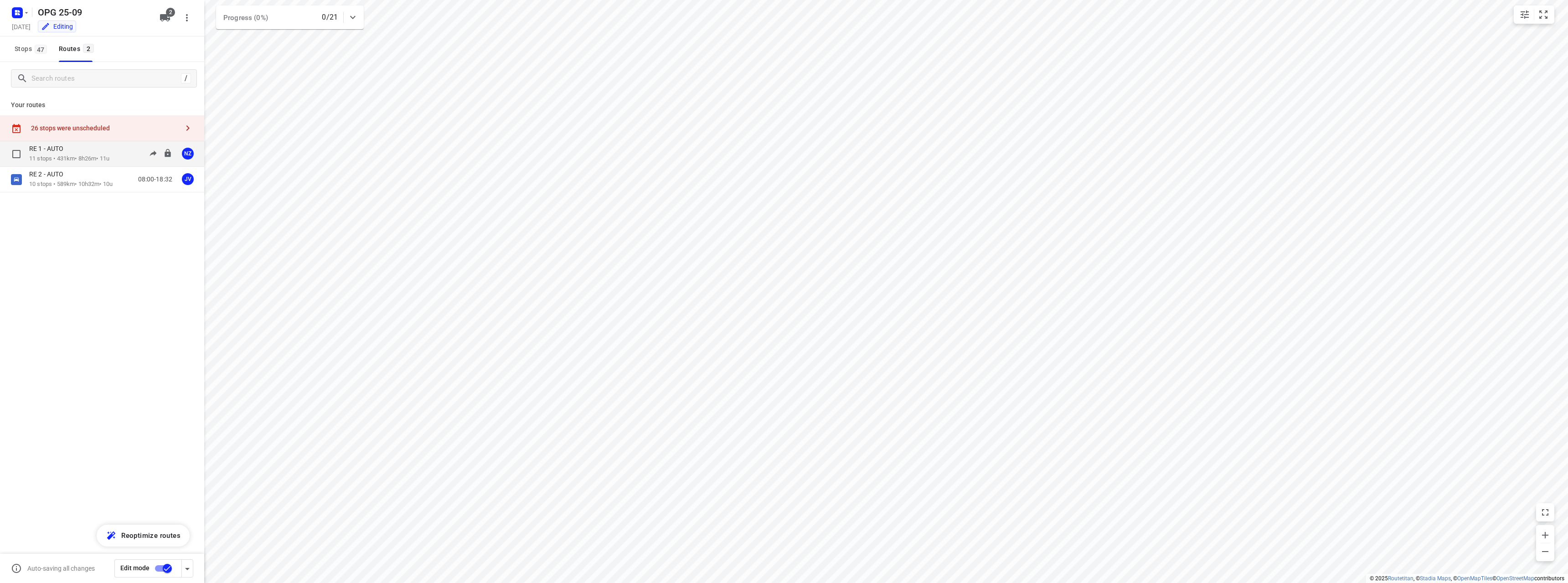
click at [121, 158] on div "RE 1 - AUTO 11 stops • 431km • 8h26m • 11u 08:00-16:26 NZ" at bounding box center [117, 153] width 175 height 19
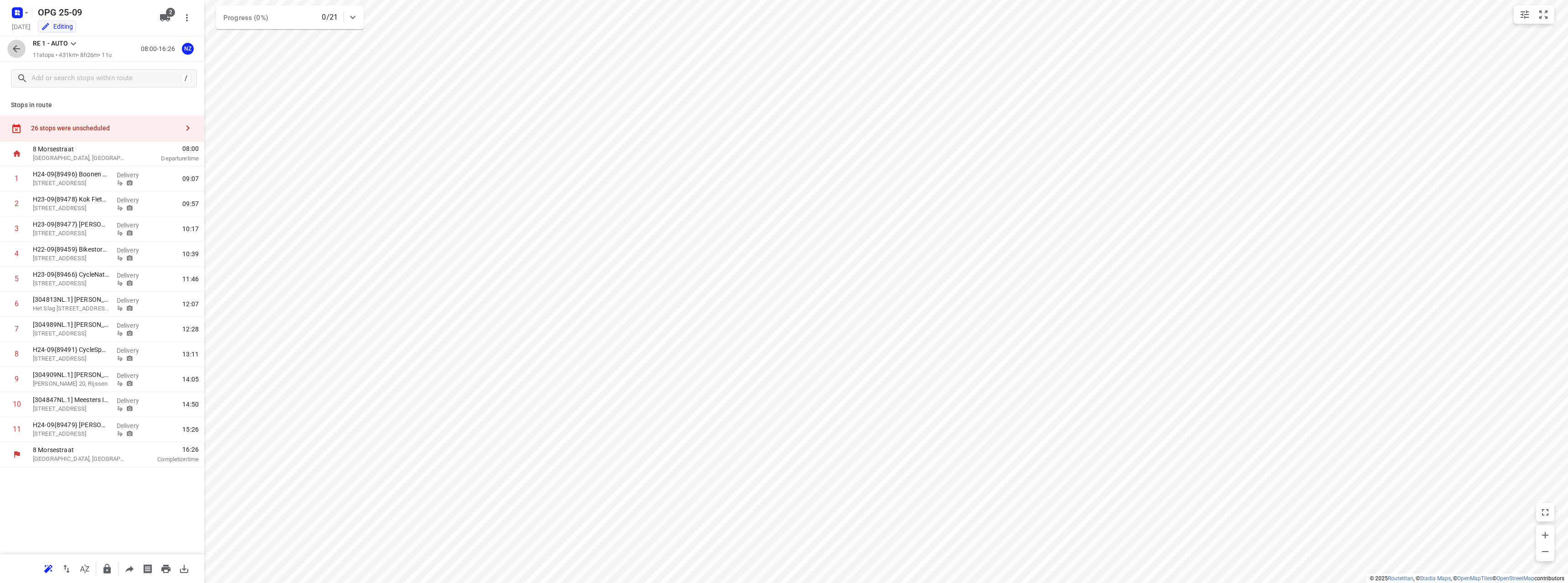
click at [18, 57] on button "button" at bounding box center [16, 49] width 18 height 18
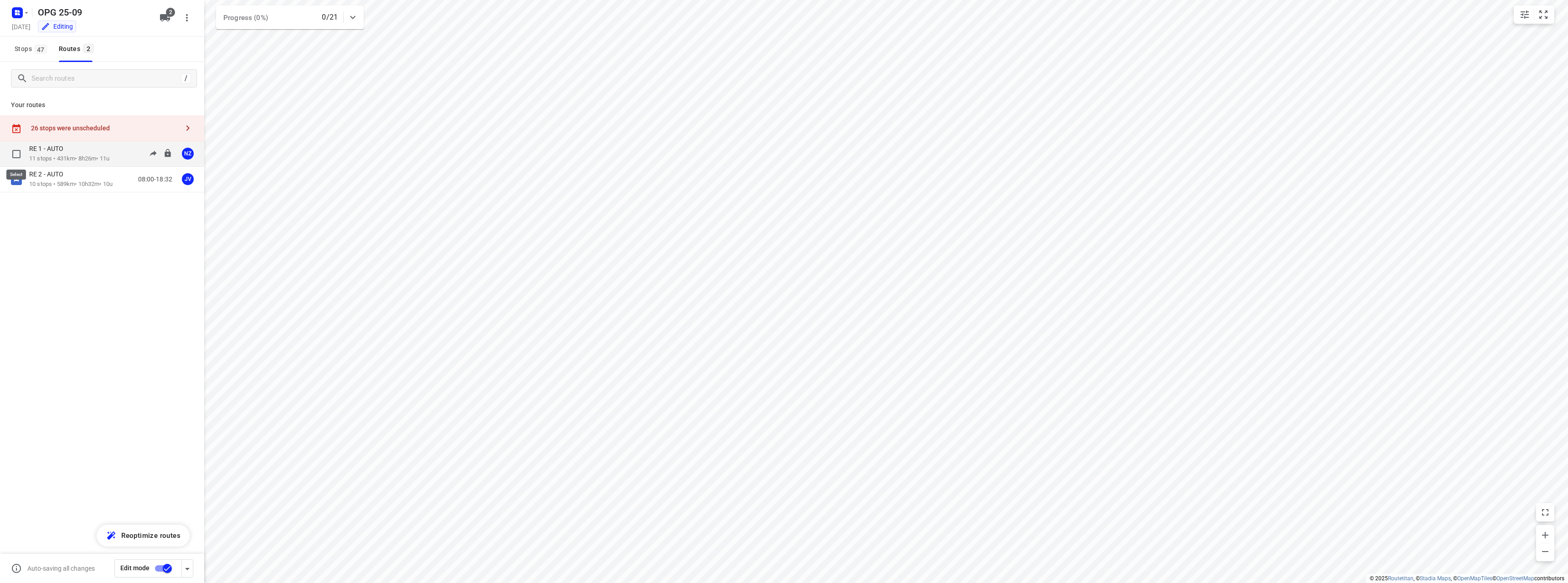
click at [21, 152] on input "checkbox" at bounding box center [16, 154] width 18 height 18
checkbox input "true"
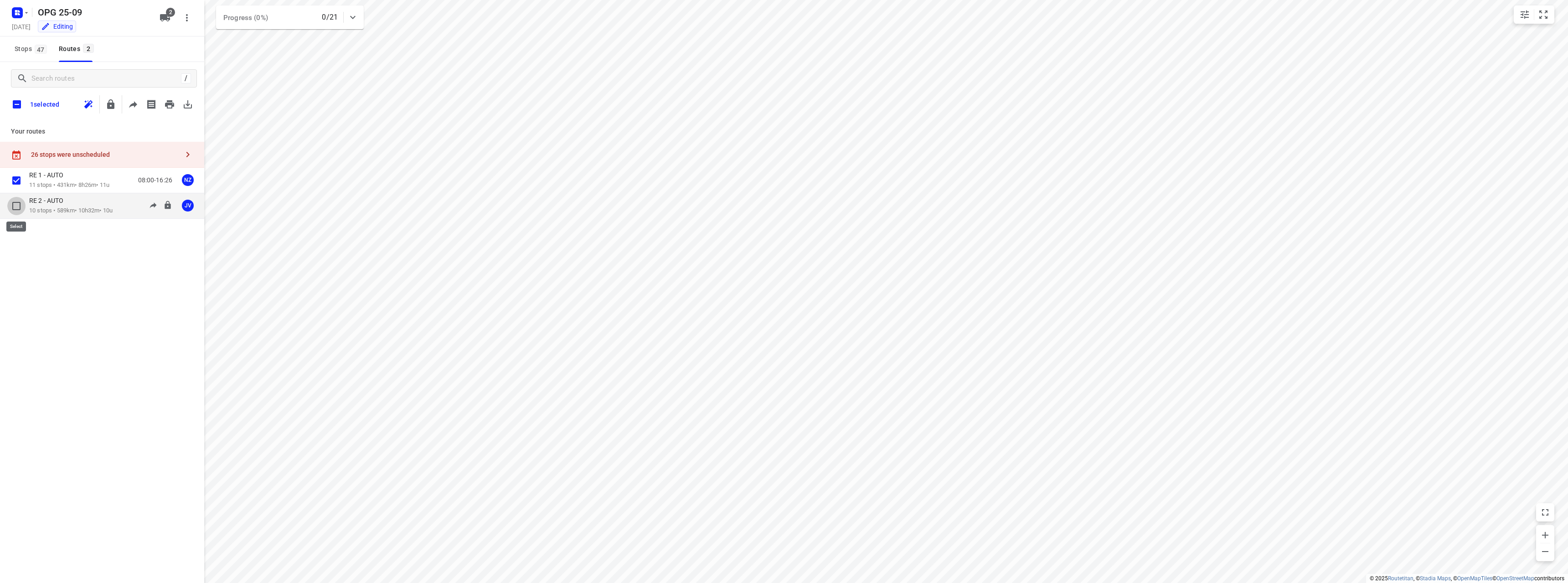
click at [17, 211] on input "checkbox" at bounding box center [16, 206] width 18 height 18
checkbox input "false"
checkbox input "true"
click at [172, 101] on icon "button" at bounding box center [169, 104] width 9 height 8
